Goal: Navigation & Orientation: Go to known website

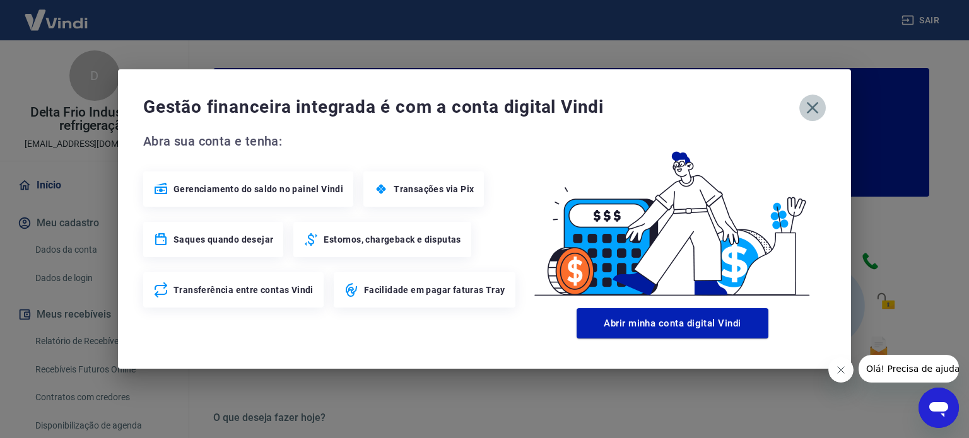
click at [810, 113] on icon "button" at bounding box center [812, 108] width 20 height 20
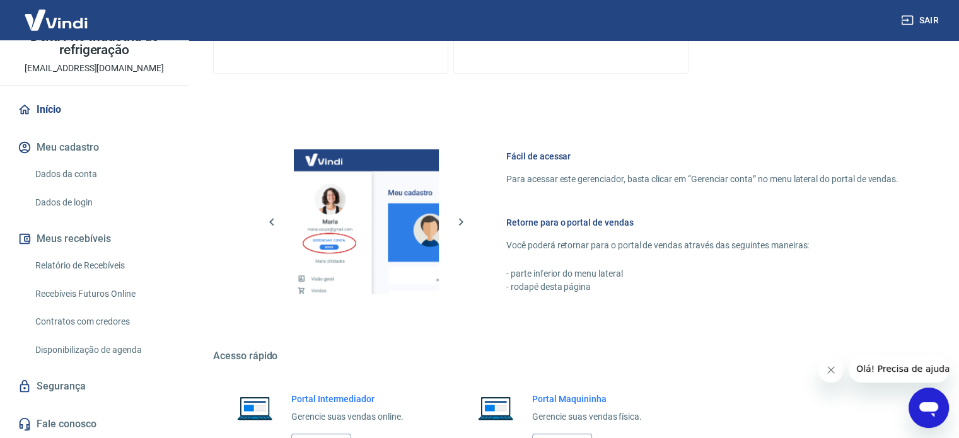
scroll to position [688, 0]
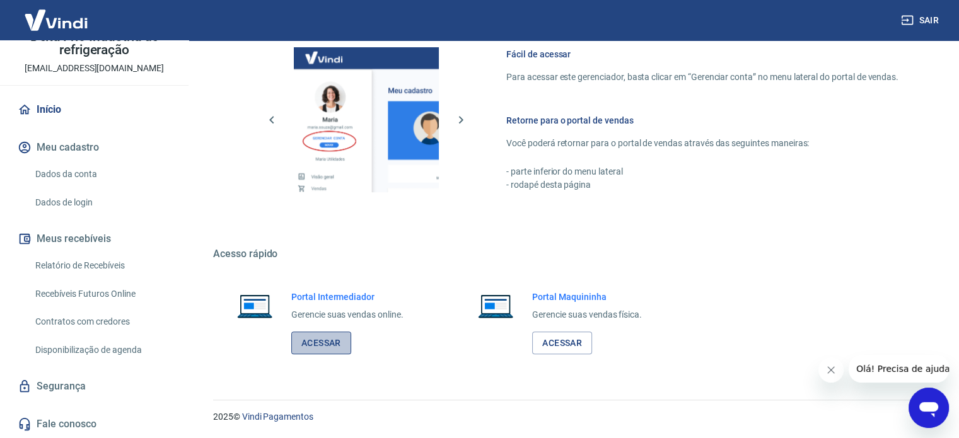
click at [319, 342] on link "Acessar" at bounding box center [321, 343] width 60 height 23
